Goal: Task Accomplishment & Management: Complete application form

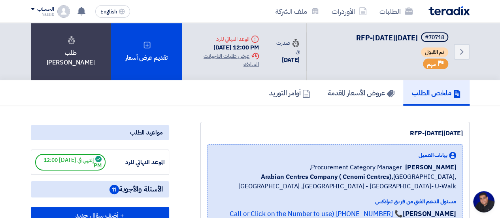
scroll to position [323, 0]
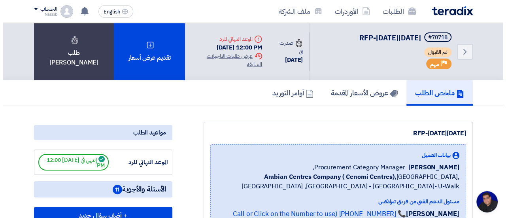
scroll to position [323, 0]
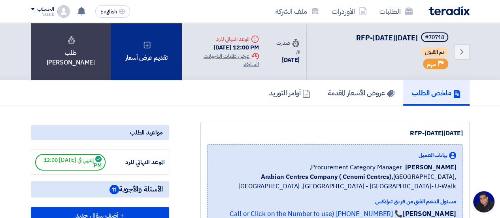
click at [142, 50] on div "تقديم عرض أسعار" at bounding box center [146, 51] width 71 height 57
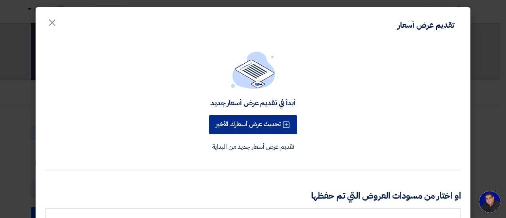
click at [267, 126] on button "تحديث عرض أسعارك الأخير" at bounding box center [253, 124] width 89 height 19
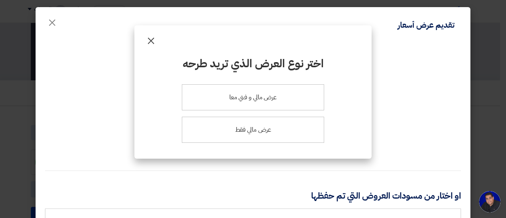
click at [150, 44] on span "×" at bounding box center [150, 40] width 9 height 24
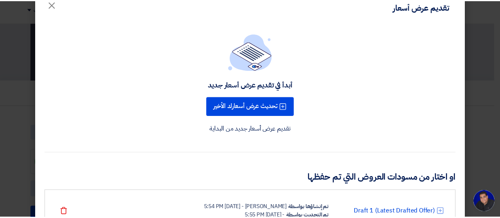
scroll to position [17, 0]
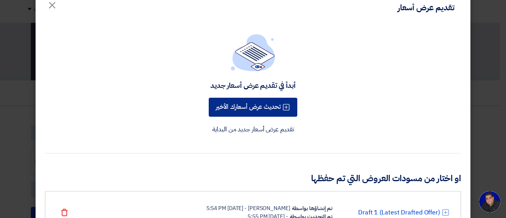
click at [257, 113] on button "تحديث عرض أسعارك الأخير" at bounding box center [253, 107] width 89 height 19
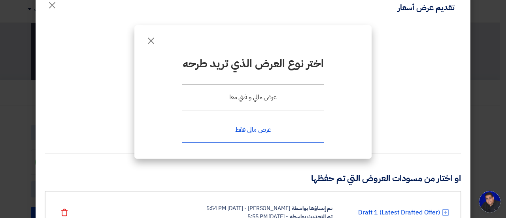
click at [256, 133] on div "عرض مالي فقط" at bounding box center [253, 130] width 142 height 26
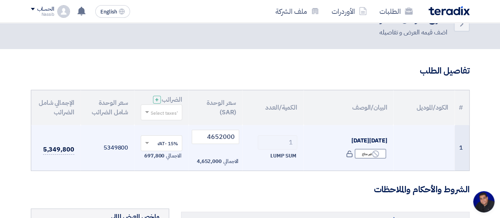
scroll to position [65, 0]
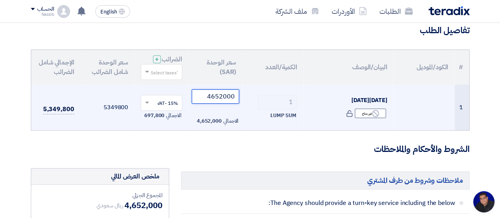
click at [219, 95] on input "4652000" at bounding box center [216, 96] width 48 height 14
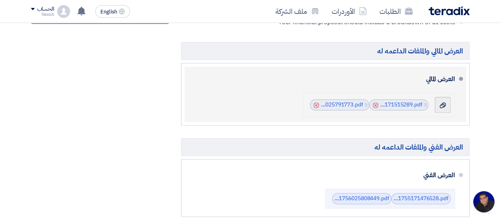
scroll to position [366, 0]
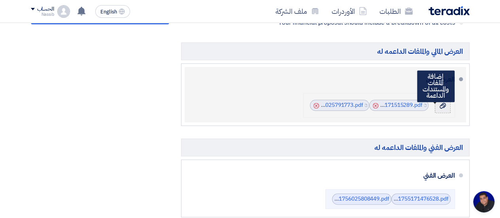
type input "1132000"
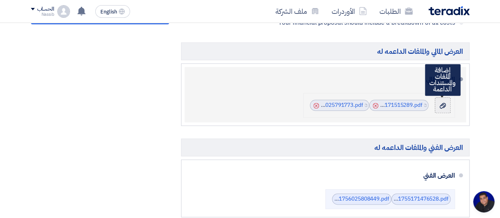
click at [443, 106] on icon at bounding box center [443, 105] width 6 height 6
click at [0, 0] on input "file" at bounding box center [0, 0] width 0 height 0
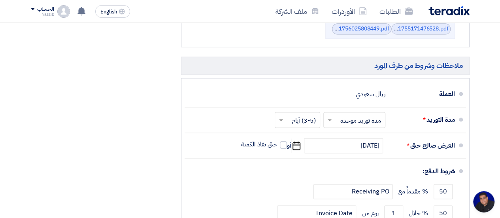
scroll to position [583, 0]
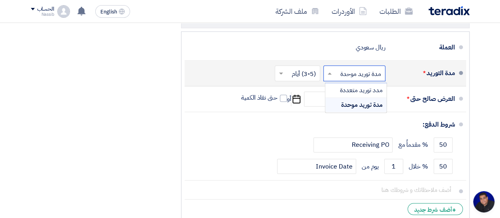
click at [354, 71] on input "text" at bounding box center [353, 73] width 58 height 11
click at [328, 100] on div "مدة توريد موحدة" at bounding box center [356, 105] width 61 height 14
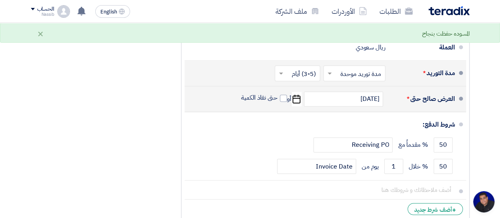
click at [299, 98] on icon "Pick a date" at bounding box center [296, 99] width 11 height 14
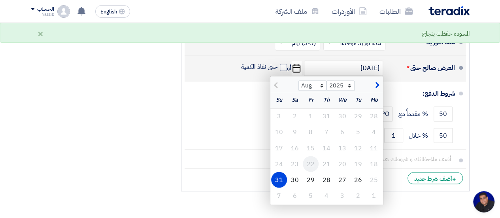
scroll to position [620, 0]
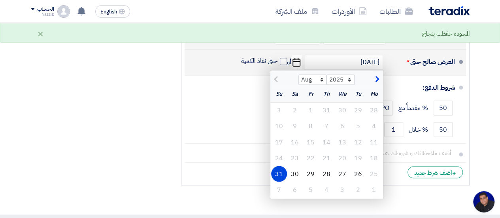
click at [280, 170] on div "31" at bounding box center [279, 174] width 16 height 16
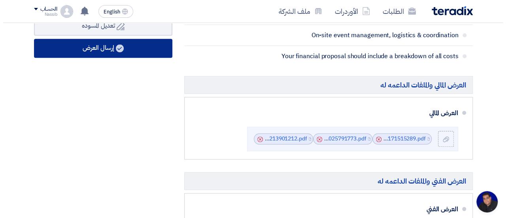
scroll to position [334, 0]
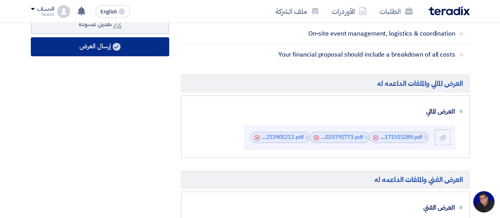
click at [94, 46] on button "إرسال العرض" at bounding box center [100, 46] width 138 height 19
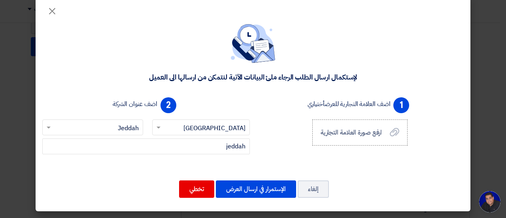
scroll to position [11, 0]
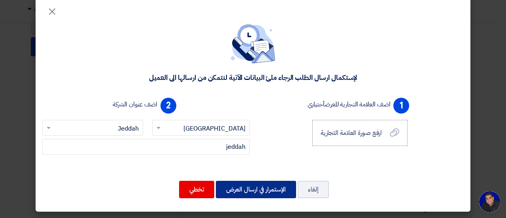
click at [261, 187] on button "الإستمرار في ارسال العرض" at bounding box center [256, 189] width 80 height 17
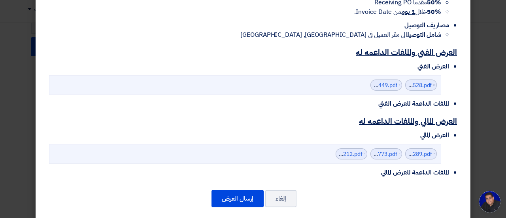
scroll to position [285, 0]
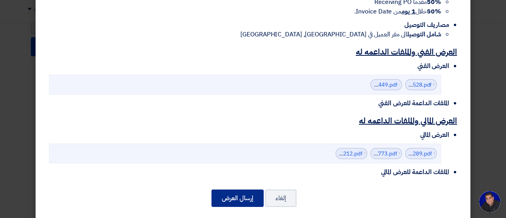
click at [244, 191] on button "إرسال العرض" at bounding box center [238, 198] width 52 height 17
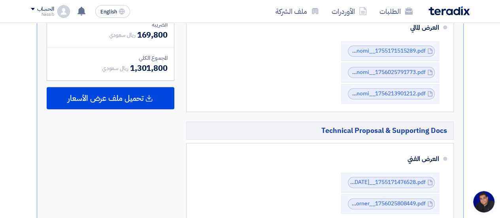
scroll to position [313, 0]
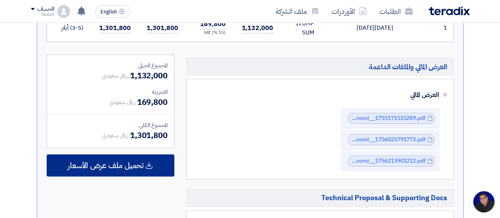
click at [115, 162] on span "تحميل ملف عرض الأسعار" at bounding box center [106, 165] width 76 height 7
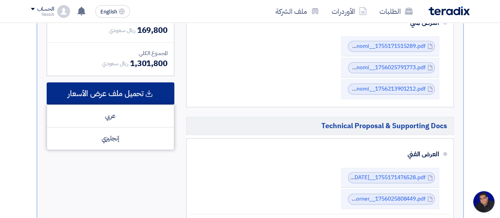
scroll to position [385, 0]
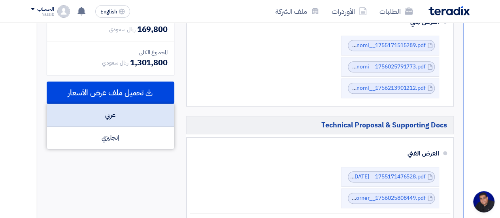
click at [113, 118] on div "عربي" at bounding box center [110, 115] width 127 height 23
